Goal: Entertainment & Leisure: Consume media (video, audio)

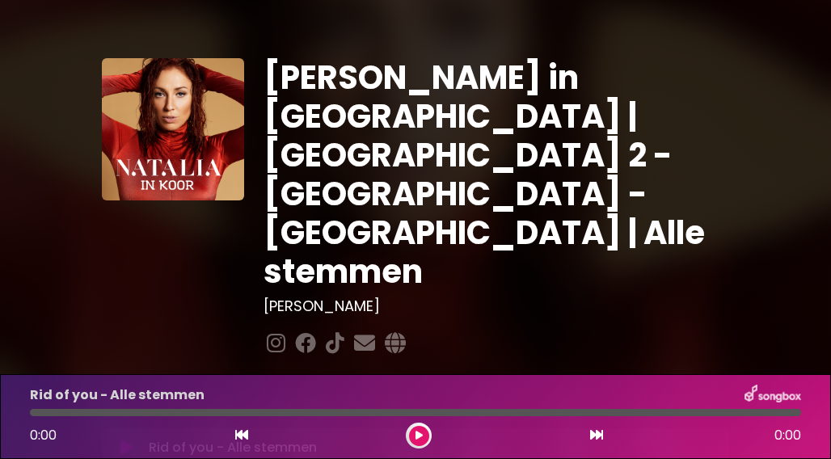
click at [418, 431] on icon at bounding box center [418, 436] width 7 height 10
click at [78, 411] on div at bounding box center [415, 412] width 771 height 7
click at [122, 416] on div "Rid of you - Alle stemmen 0:14 3:32" at bounding box center [415, 417] width 790 height 64
click at [74, 410] on div at bounding box center [61, 412] width 63 height 7
click at [74, 410] on div at bounding box center [75, 412] width 90 height 7
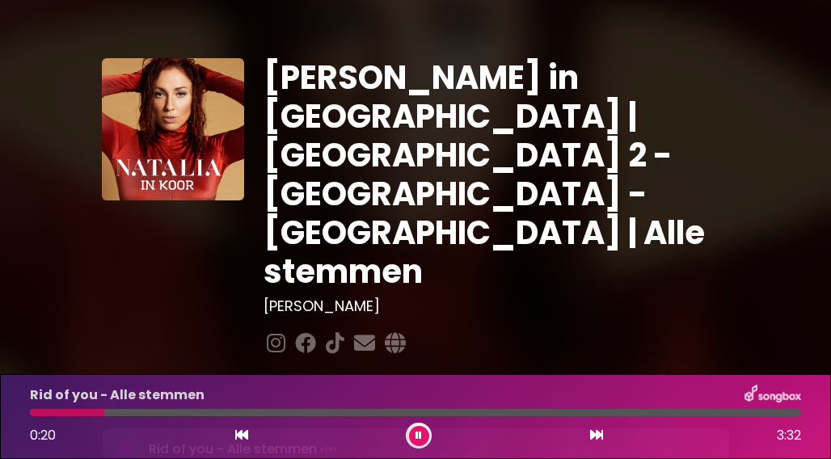
click at [81, 414] on div at bounding box center [67, 412] width 74 height 7
click at [136, 411] on div at bounding box center [415, 412] width 771 height 7
click at [242, 441] on icon at bounding box center [241, 434] width 13 height 13
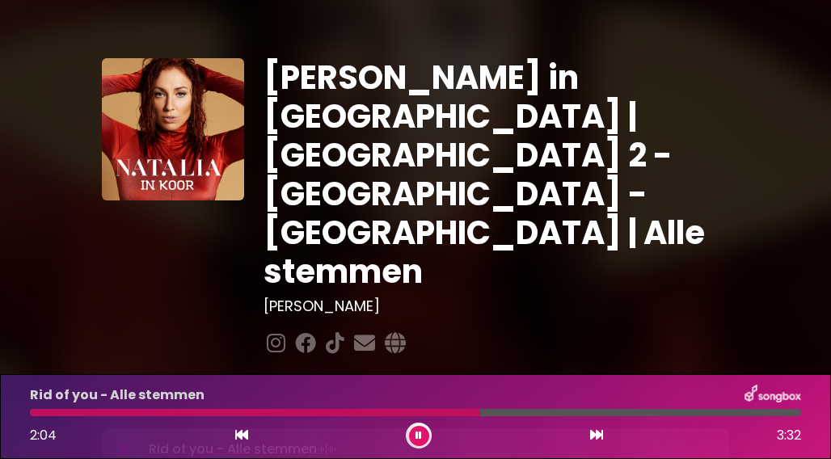
click at [415, 442] on button at bounding box center [419, 436] width 20 height 20
click at [601, 434] on icon at bounding box center [596, 434] width 13 height 13
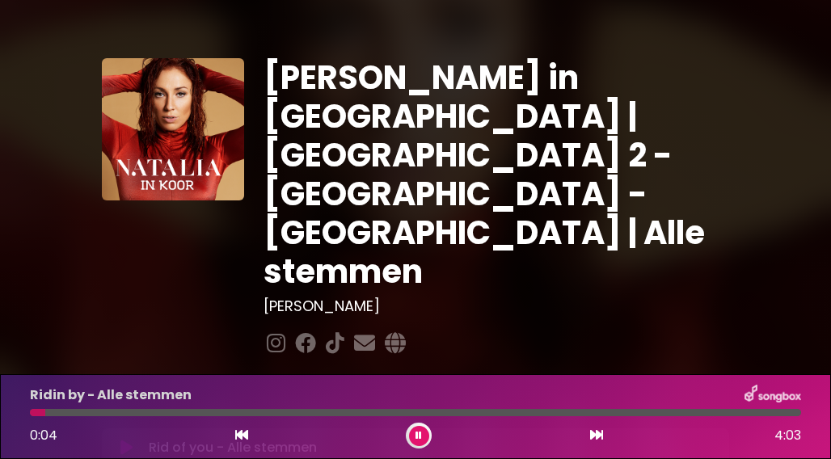
click at [120, 413] on div at bounding box center [415, 412] width 771 height 7
click at [134, 413] on div at bounding box center [415, 412] width 771 height 7
click at [258, 410] on div at bounding box center [166, 412] width 272 height 7
click at [213, 413] on div at bounding box center [148, 412] width 237 height 7
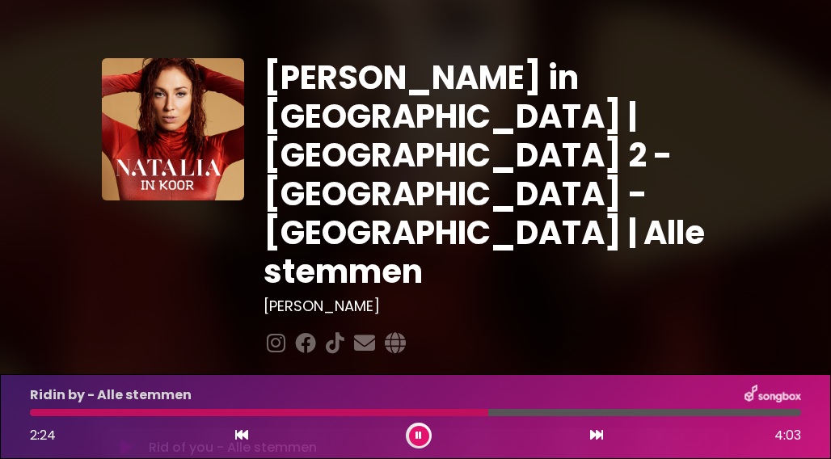
click at [453, 408] on div "Ridin by - Alle stemmen 2:24 4:03" at bounding box center [415, 417] width 790 height 64
click at [453, 408] on div "Ridin by - Alle stemmen 2:26 4:03" at bounding box center [415, 417] width 790 height 64
click at [455, 410] on div at bounding box center [263, 412] width 467 height 7
click at [422, 432] on button at bounding box center [419, 436] width 20 height 20
click at [422, 432] on icon at bounding box center [418, 436] width 7 height 10
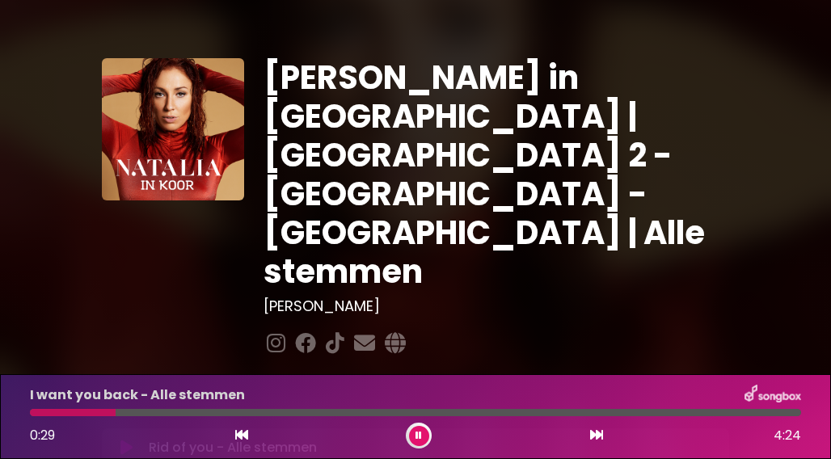
click at [171, 415] on div at bounding box center [415, 412] width 771 height 7
click at [316, 410] on div at bounding box center [415, 412] width 771 height 7
click at [296, 410] on div at bounding box center [175, 412] width 290 height 7
click at [338, 410] on div at bounding box center [415, 412] width 771 height 7
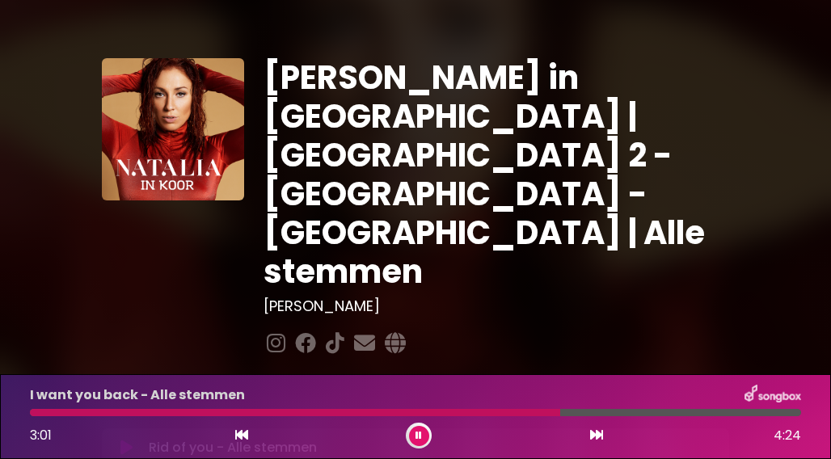
click at [457, 413] on div at bounding box center [295, 412] width 530 height 7
click at [592, 413] on div at bounding box center [415, 412] width 771 height 7
click at [603, 437] on button at bounding box center [596, 435] width 15 height 21
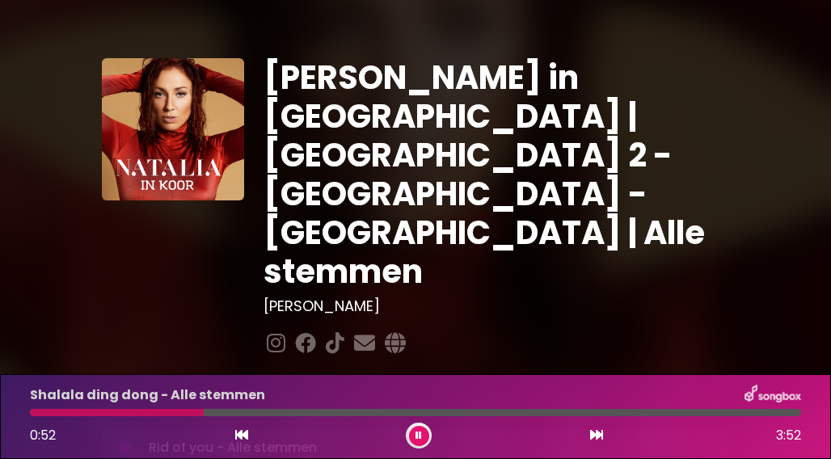
click at [228, 412] on div at bounding box center [415, 412] width 771 height 7
click at [446, 412] on div at bounding box center [415, 412] width 771 height 7
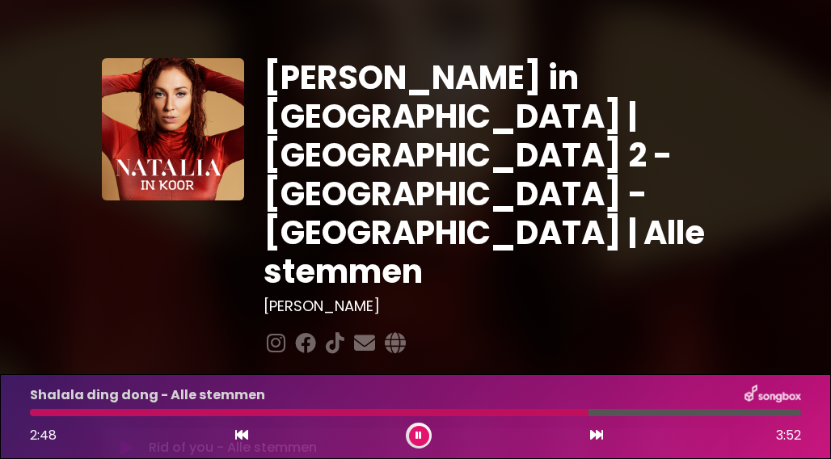
click at [619, 411] on div at bounding box center [415, 412] width 771 height 7
click at [413, 436] on button at bounding box center [419, 436] width 20 height 20
click at [422, 436] on button at bounding box center [419, 436] width 20 height 20
click at [416, 438] on icon at bounding box center [418, 436] width 6 height 10
click at [591, 437] on icon at bounding box center [596, 434] width 13 height 13
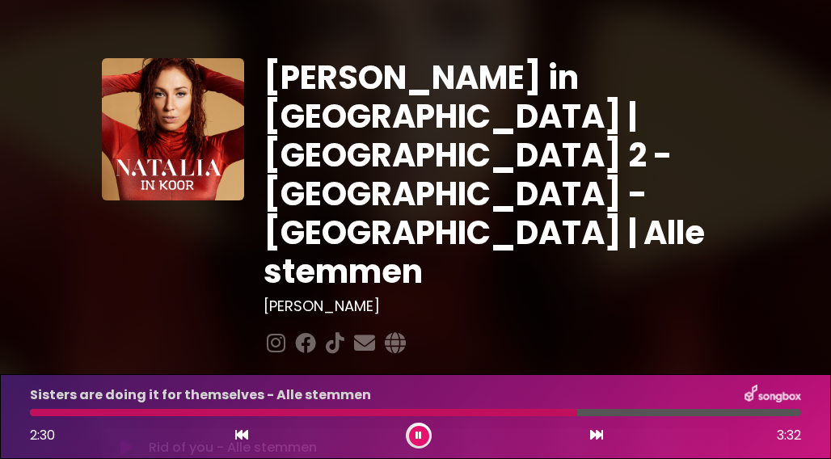
click at [423, 439] on button at bounding box center [419, 436] width 20 height 20
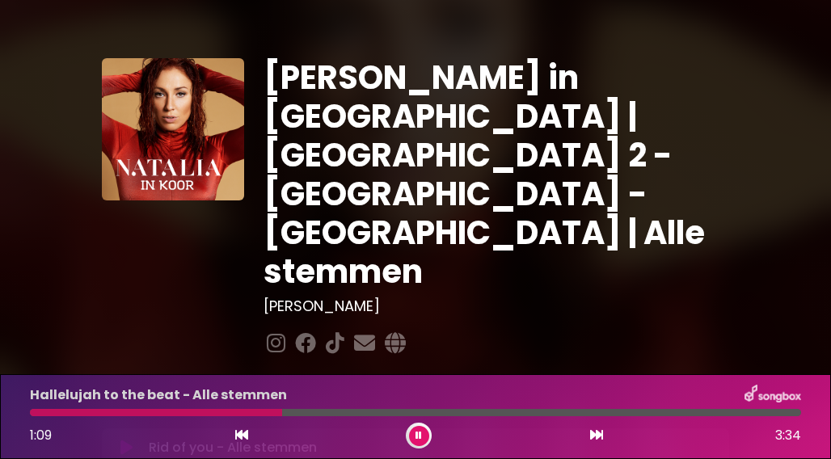
click at [335, 413] on div at bounding box center [415, 412] width 771 height 7
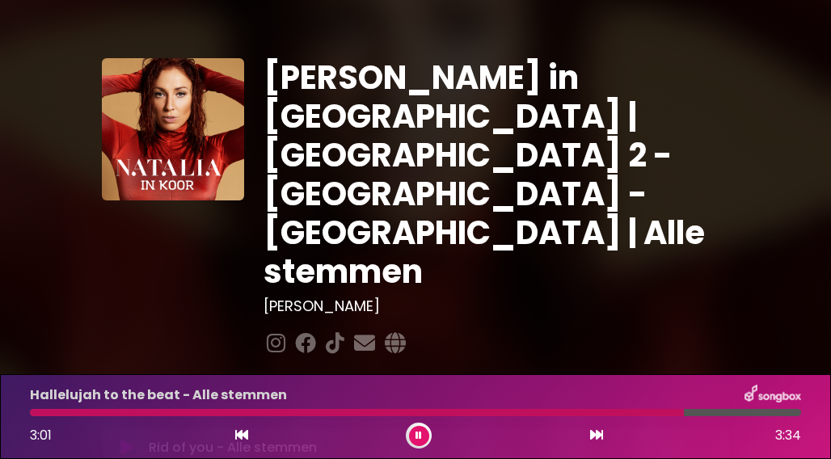
click at [418, 439] on icon at bounding box center [418, 436] width 6 height 10
click at [421, 437] on icon at bounding box center [418, 436] width 7 height 10
click at [592, 436] on icon at bounding box center [596, 434] width 13 height 13
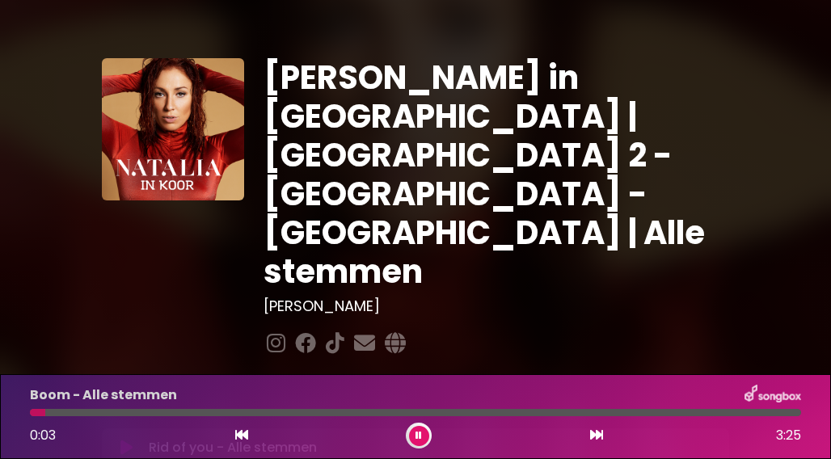
click at [81, 411] on div at bounding box center [415, 412] width 771 height 7
click at [98, 415] on div at bounding box center [415, 412] width 771 height 7
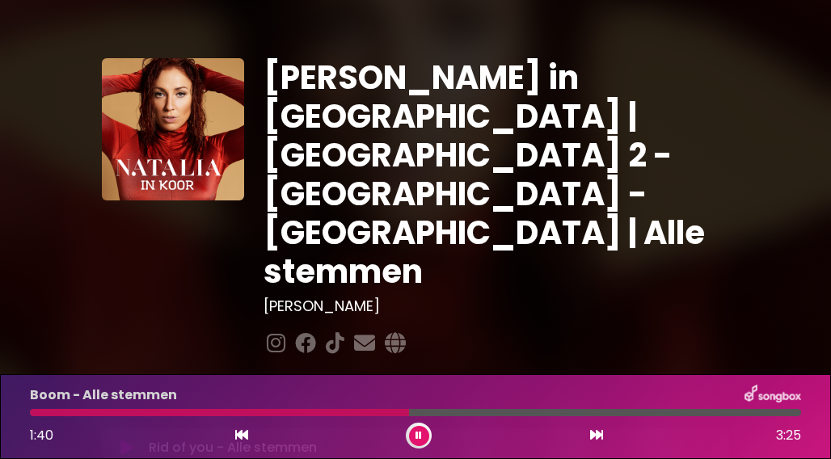
click at [414, 434] on button at bounding box center [419, 436] width 20 height 20
click at [597, 437] on icon at bounding box center [596, 434] width 13 height 13
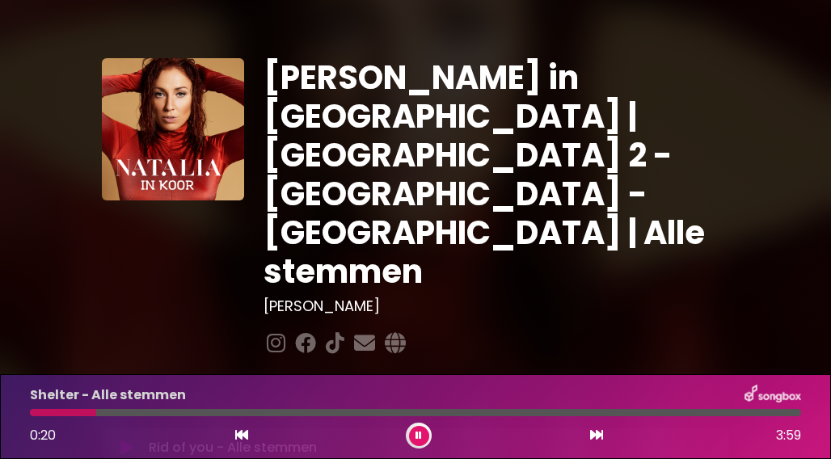
click at [162, 414] on div at bounding box center [415, 412] width 771 height 7
click at [137, 410] on div at bounding box center [98, 412] width 137 height 7
click at [238, 416] on div "Shelter - Alle stemmen 0:57 3:59" at bounding box center [415, 417] width 790 height 64
click at [238, 416] on div "Shelter - Alle stemmen 0:59 3:59" at bounding box center [415, 417] width 790 height 64
click at [242, 412] on div at bounding box center [415, 412] width 771 height 7
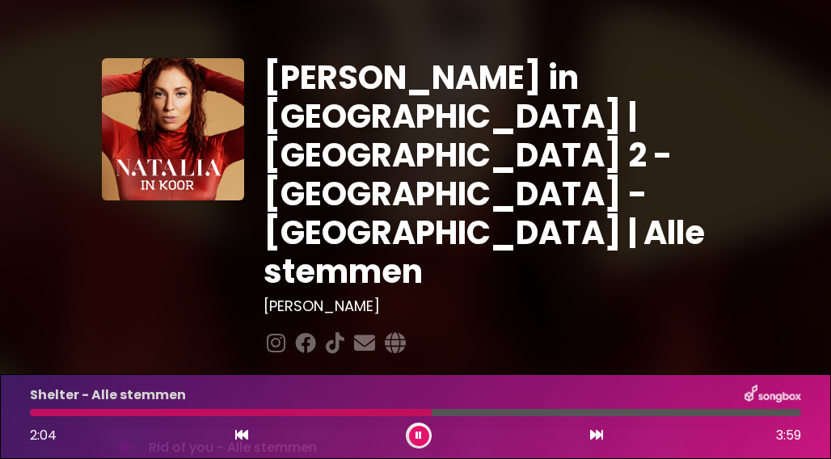
click at [384, 413] on div at bounding box center [231, 412] width 402 height 7
click at [356, 415] on div at bounding box center [218, 412] width 377 height 7
click at [374, 415] on div at bounding box center [221, 412] width 383 height 7
click at [419, 415] on div at bounding box center [415, 412] width 771 height 7
click at [593, 414] on div at bounding box center [415, 412] width 771 height 7
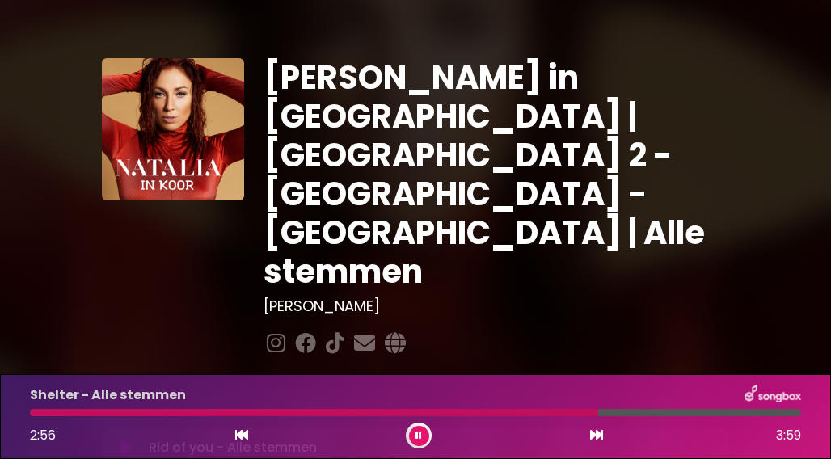
click at [636, 413] on div at bounding box center [415, 412] width 771 height 7
click at [658, 413] on div at bounding box center [415, 412] width 771 height 7
click at [597, 438] on icon at bounding box center [596, 434] width 13 height 13
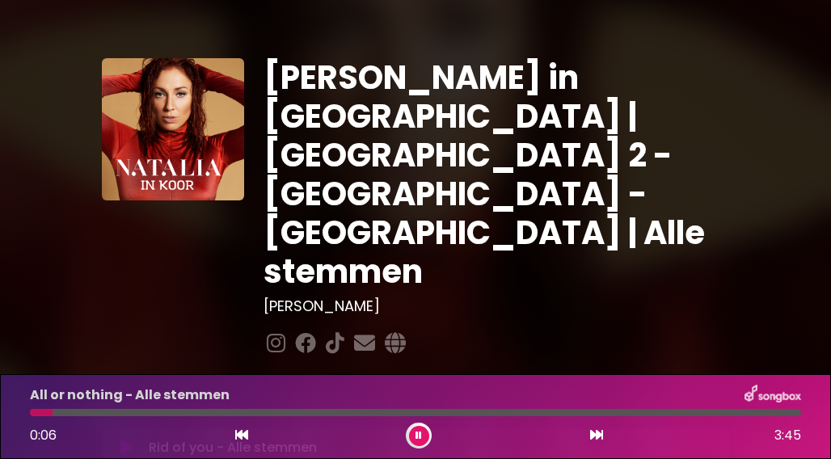
click at [92, 411] on div at bounding box center [415, 412] width 771 height 7
click at [103, 413] on div at bounding box center [415, 412] width 771 height 7
click at [111, 413] on div at bounding box center [415, 412] width 771 height 7
click at [330, 414] on div at bounding box center [415, 412] width 771 height 7
click at [87, 413] on div at bounding box center [415, 412] width 771 height 7
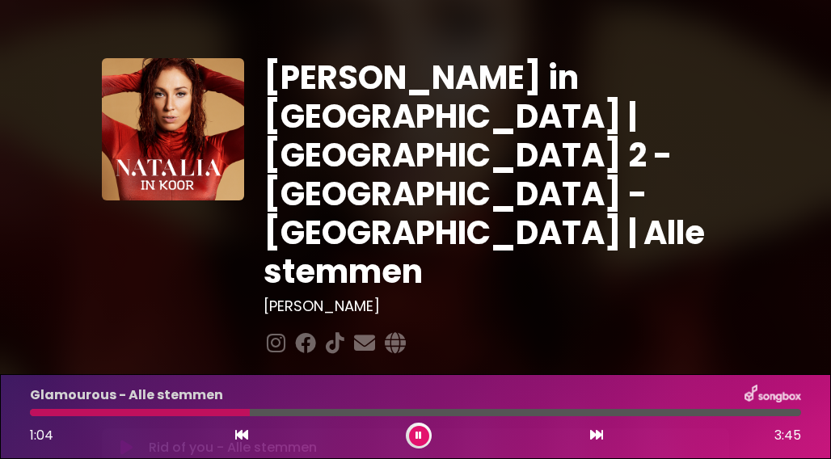
click at [425, 437] on button at bounding box center [419, 436] width 20 height 20
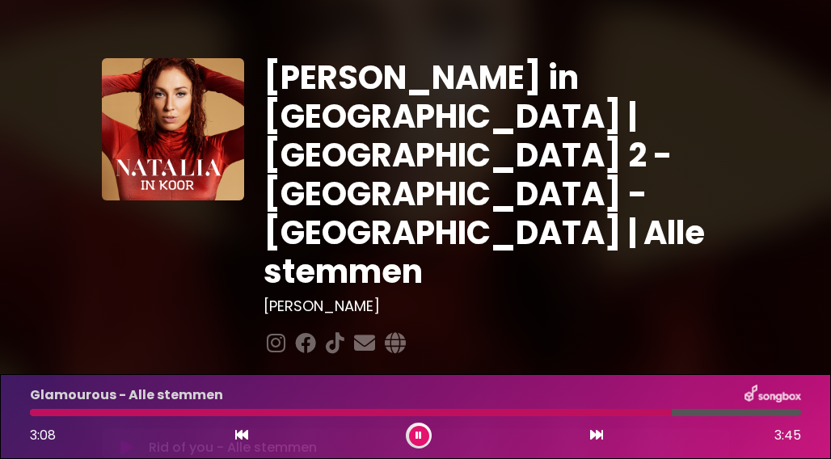
click at [425, 437] on button at bounding box center [419, 436] width 20 height 20
click at [592, 439] on icon at bounding box center [596, 434] width 13 height 13
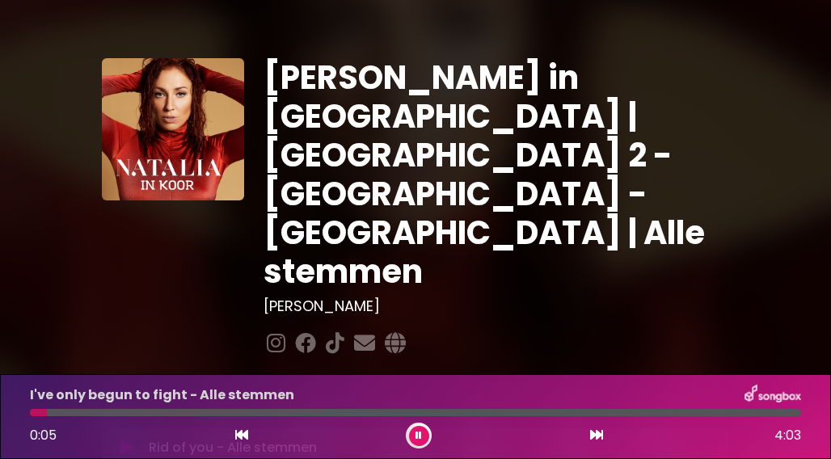
click at [81, 415] on div at bounding box center [415, 412] width 771 height 7
click at [161, 412] on div at bounding box center [415, 412] width 771 height 7
click at [319, 415] on div at bounding box center [415, 412] width 771 height 7
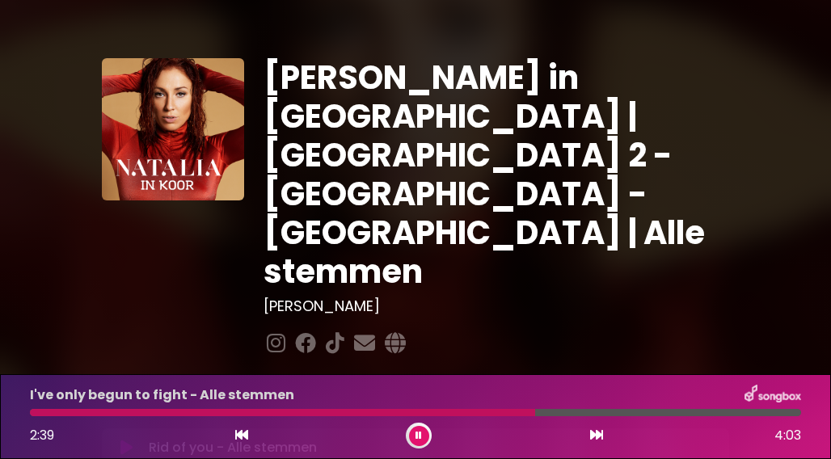
click at [553, 413] on div at bounding box center [415, 412] width 771 height 7
click at [599, 436] on icon at bounding box center [596, 434] width 13 height 13
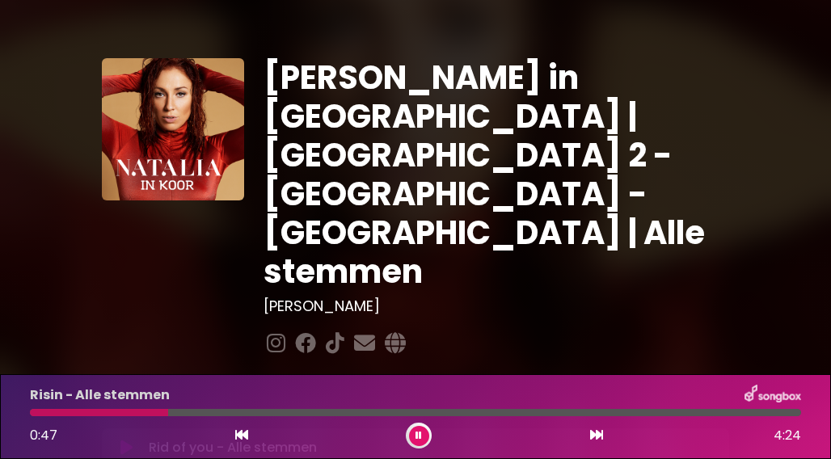
click at [42, 416] on div "Risin - Alle stemmen 0:47 4:24" at bounding box center [415, 417] width 790 height 64
click at [42, 416] on div "Risin - Alle stemmen 0:49 4:24" at bounding box center [415, 417] width 790 height 64
click at [44, 415] on div at bounding box center [107, 412] width 154 height 7
click at [147, 415] on div at bounding box center [415, 412] width 771 height 7
click at [371, 415] on div at bounding box center [415, 412] width 771 height 7
